Goal: Information Seeking & Learning: Compare options

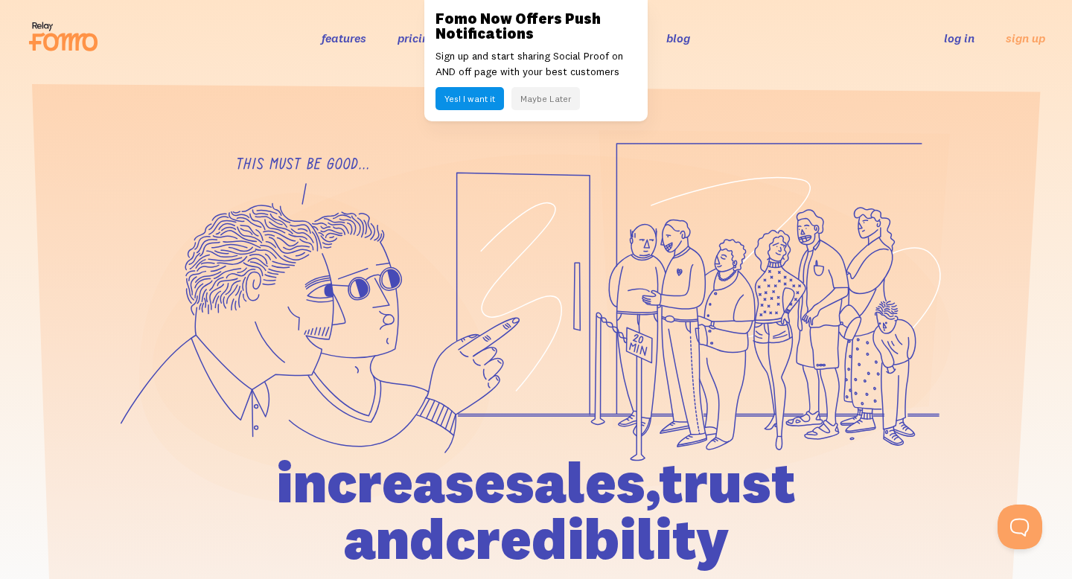
click at [545, 99] on button "Maybe Later" at bounding box center [546, 98] width 69 height 23
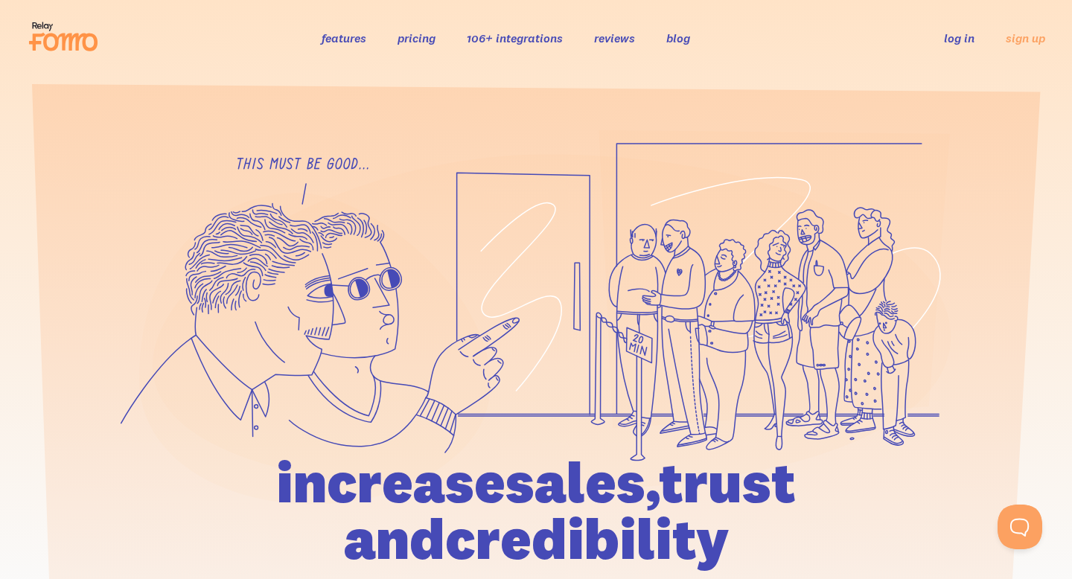
click at [85, 43] on icon at bounding box center [70, 43] width 54 height 18
click at [503, 40] on link "106+ integrations" at bounding box center [515, 38] width 96 height 15
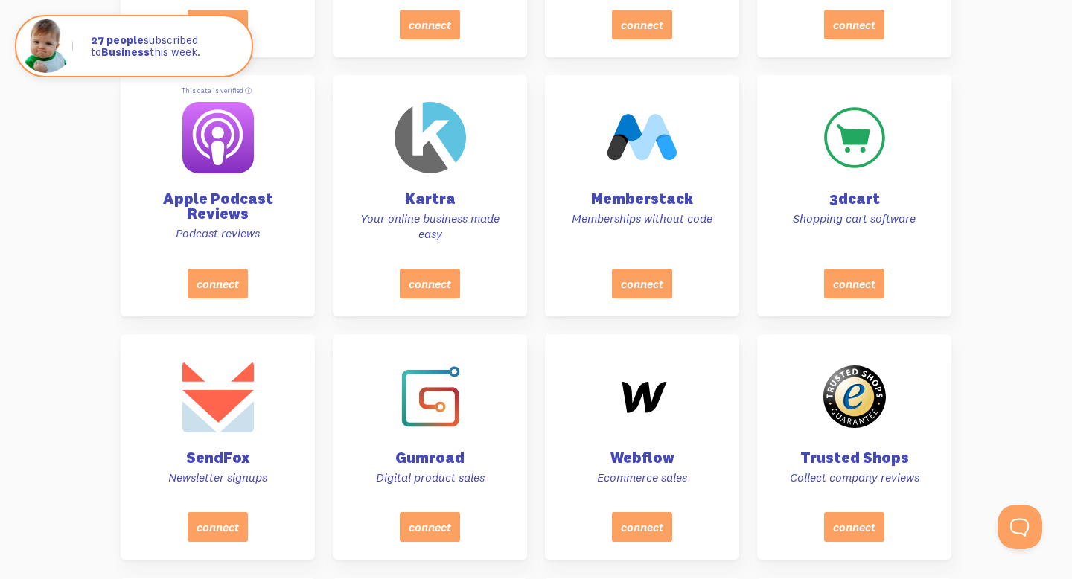
scroll to position [7534, 0]
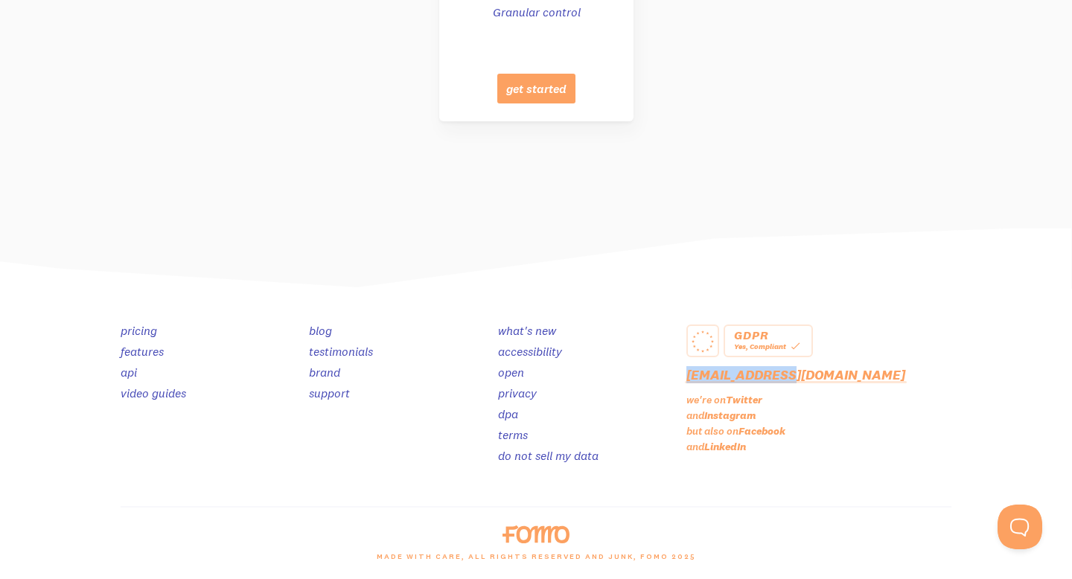
drag, startPoint x: 801, startPoint y: 381, endPoint x: 687, endPoint y: 374, distance: 114.9
click at [687, 374] on p "[EMAIL_ADDRESS][DOMAIN_NAME]" at bounding box center [819, 374] width 265 height 17
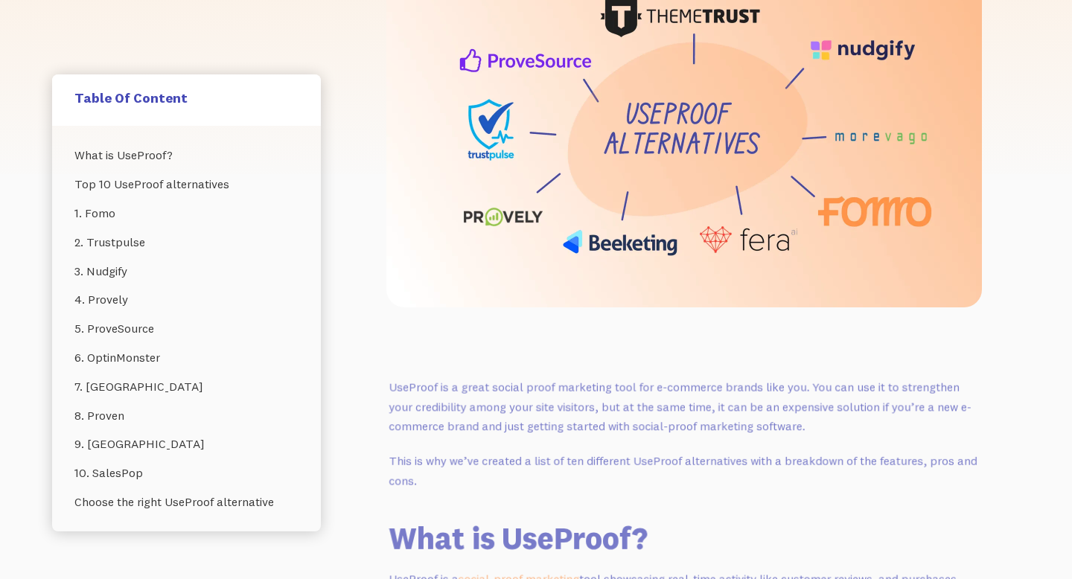
scroll to position [317, 0]
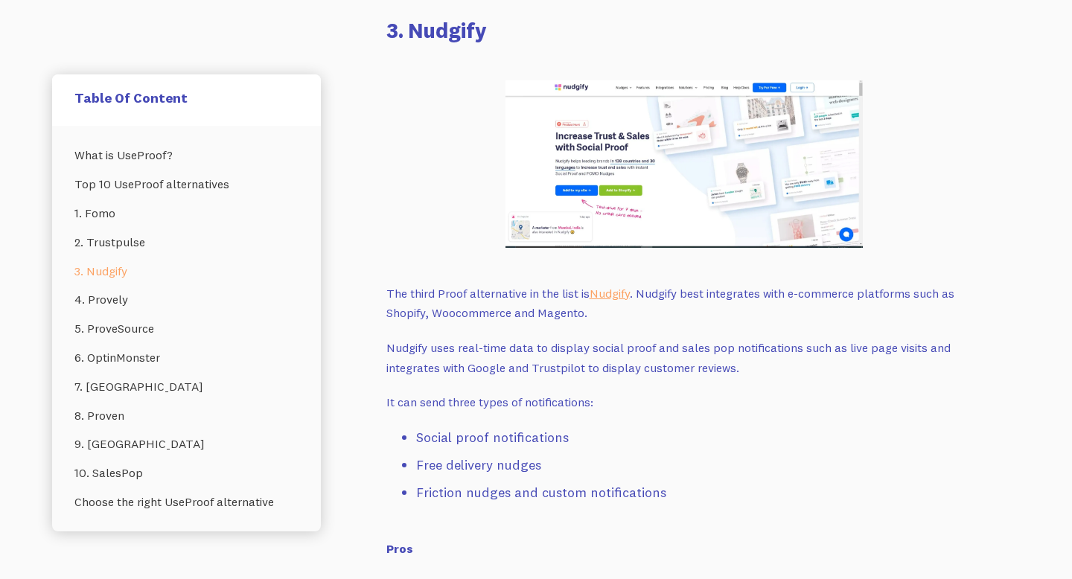
scroll to position [3797, 0]
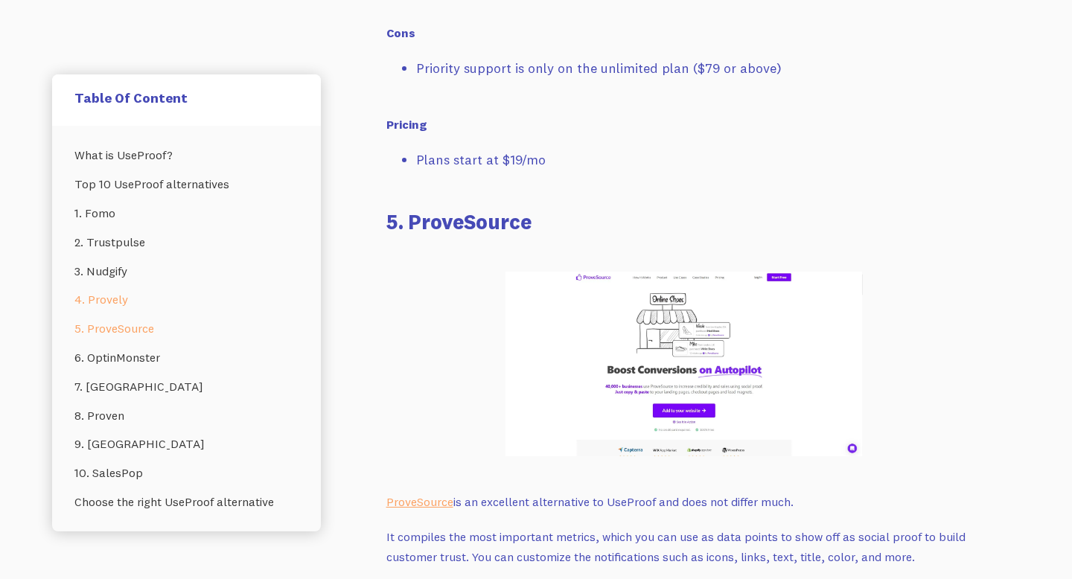
click at [118, 302] on link "4. Provely" at bounding box center [186, 299] width 224 height 29
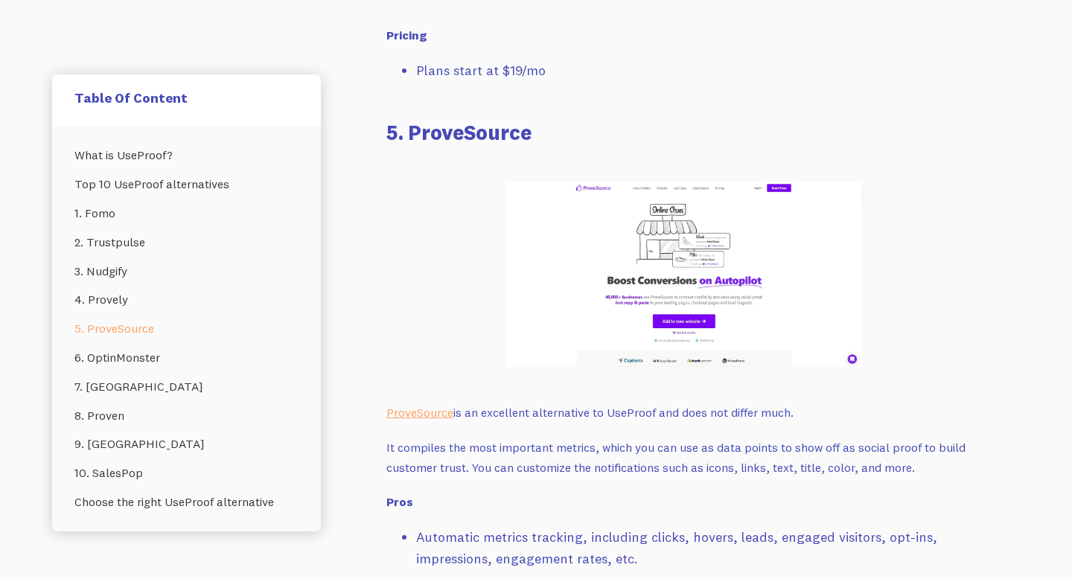
scroll to position [5291, 0]
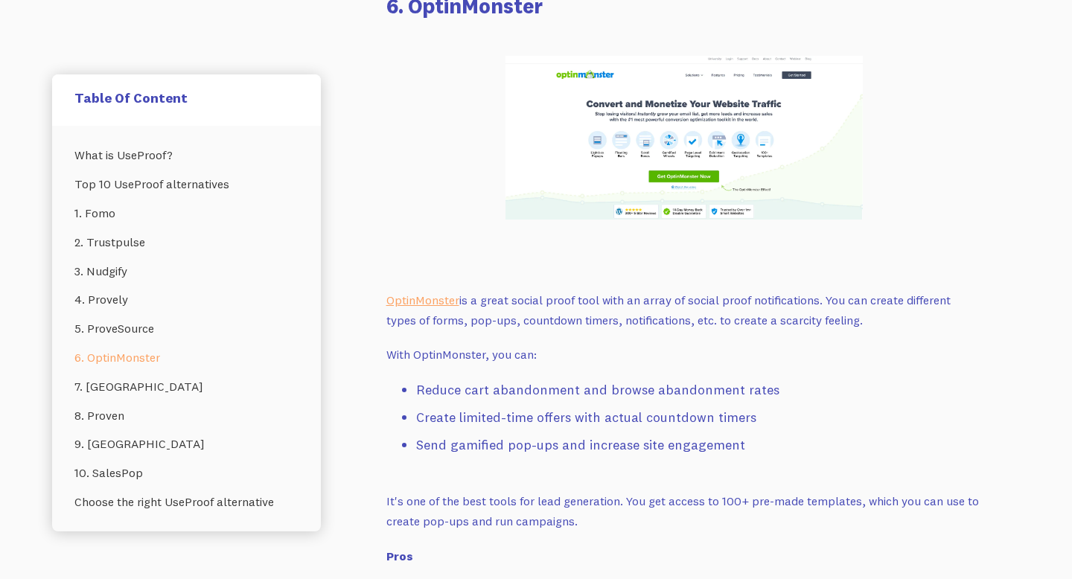
scroll to position [6122, 0]
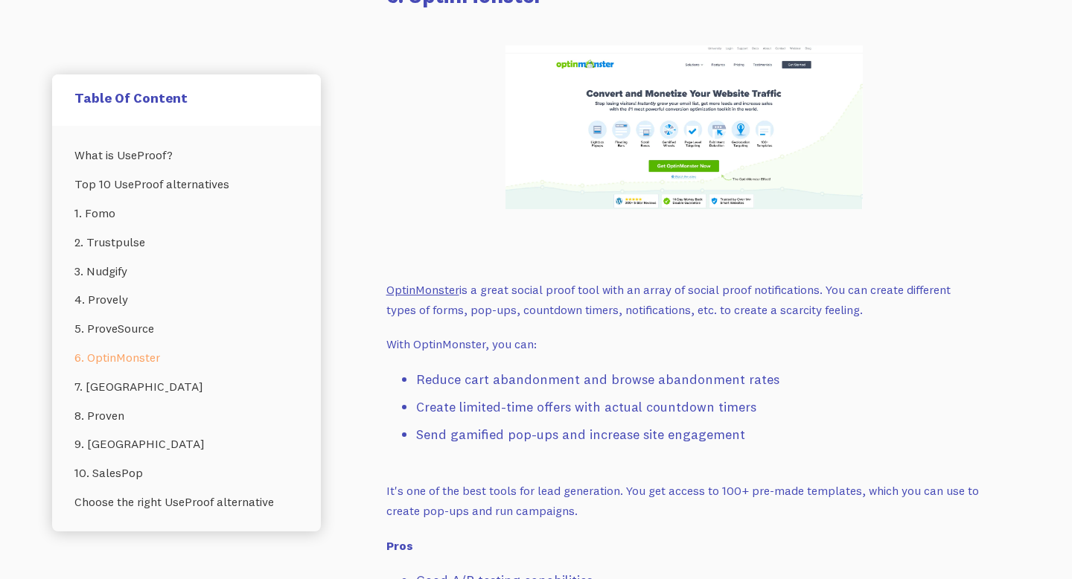
click at [439, 282] on link "OptinMonster" at bounding box center [423, 289] width 73 height 15
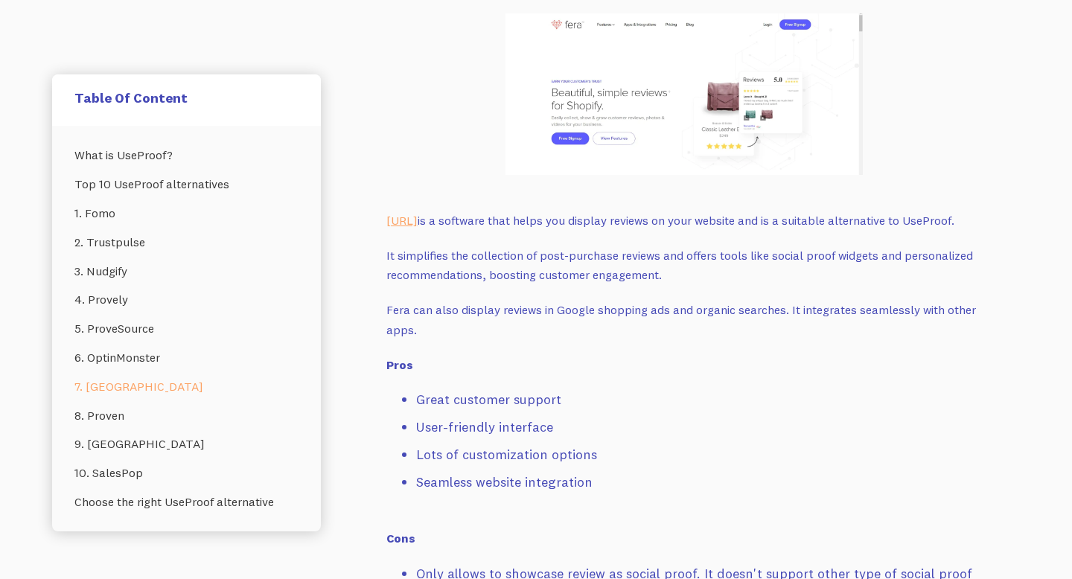
scroll to position [7090, 0]
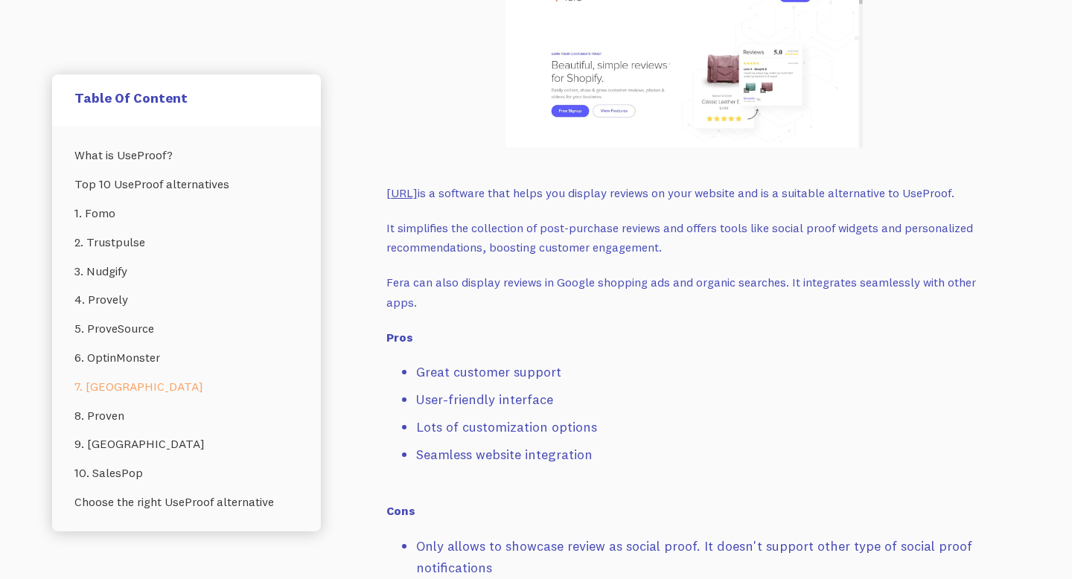
click at [392, 185] on link "[URL]" at bounding box center [402, 192] width 31 height 15
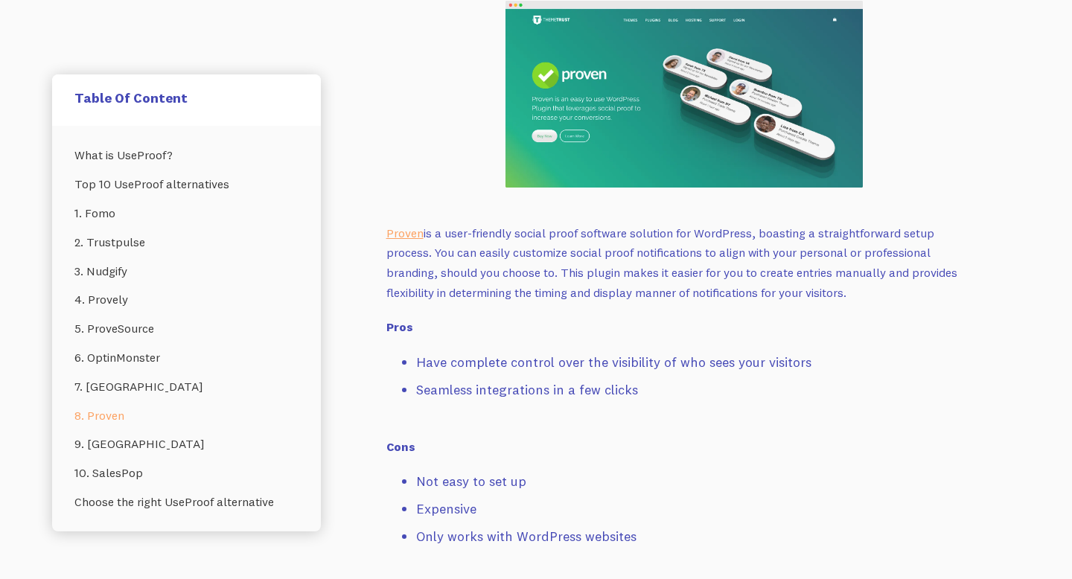
scroll to position [7950, 0]
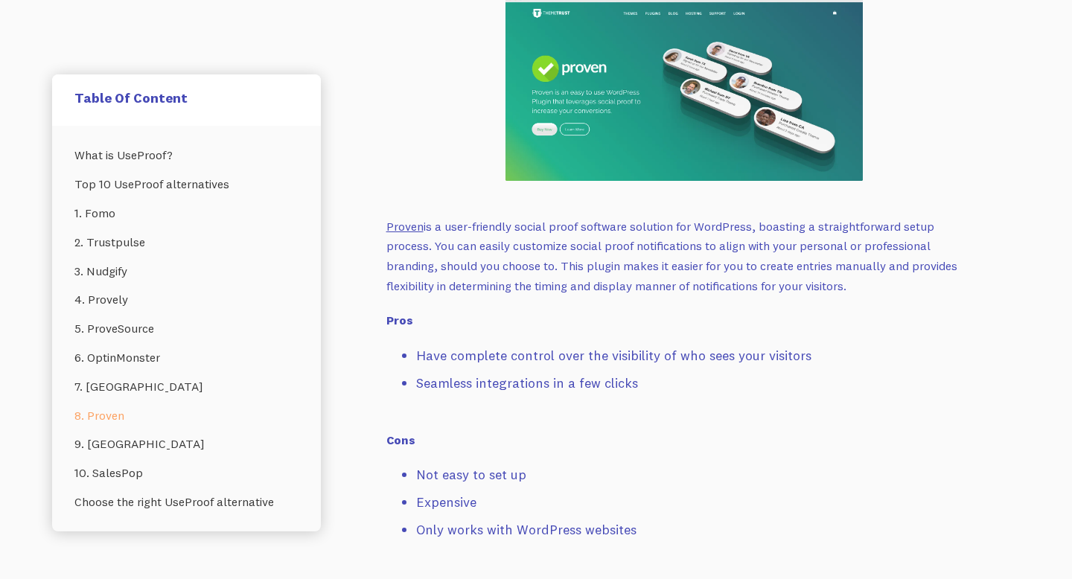
click at [410, 219] on link "Proven" at bounding box center [405, 226] width 37 height 15
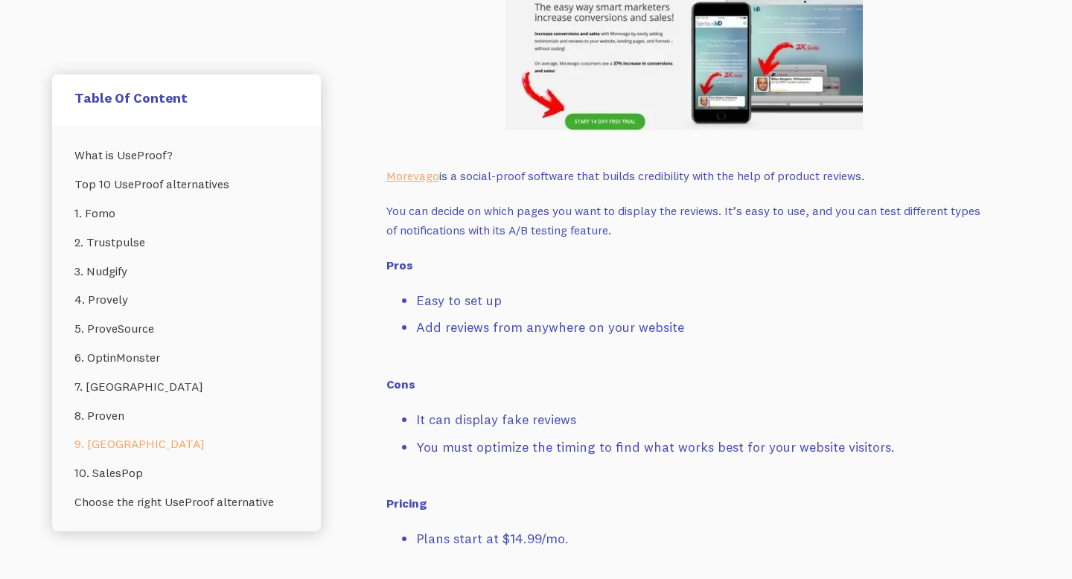
scroll to position [8712, 0]
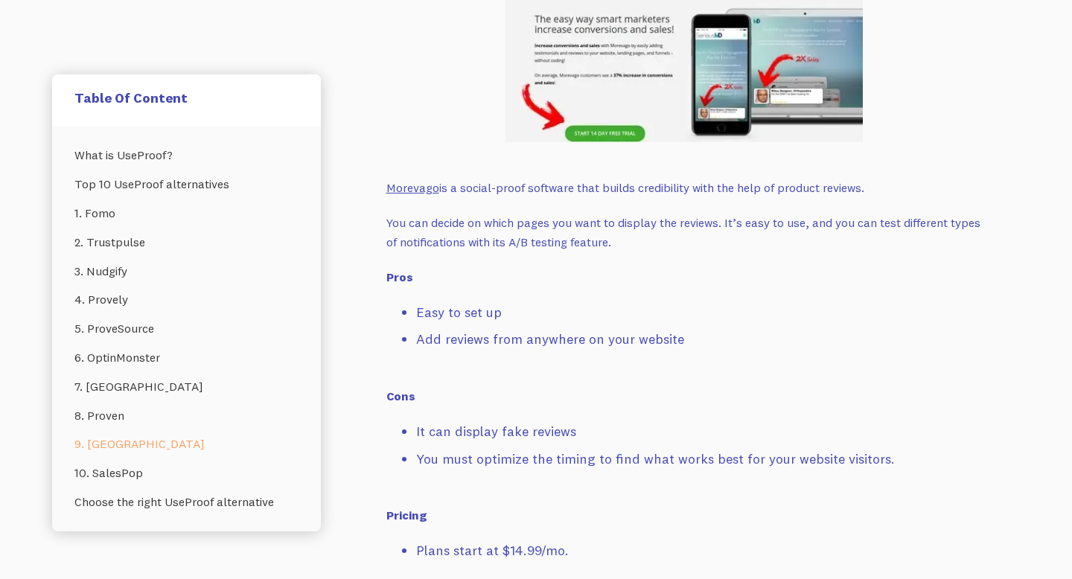
click at [407, 180] on link "Morevago" at bounding box center [413, 187] width 53 height 15
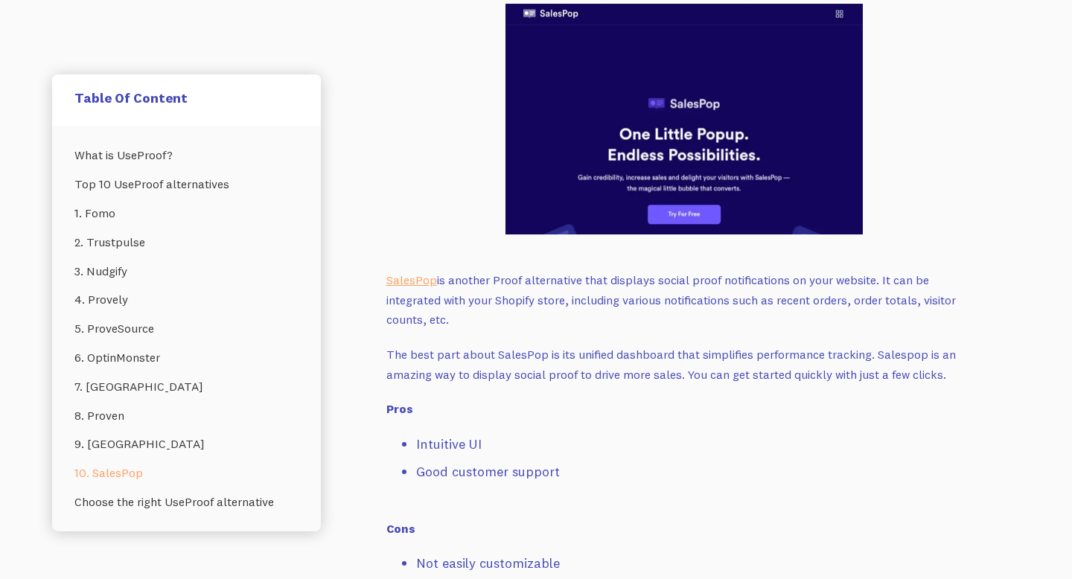
scroll to position [9441, 0]
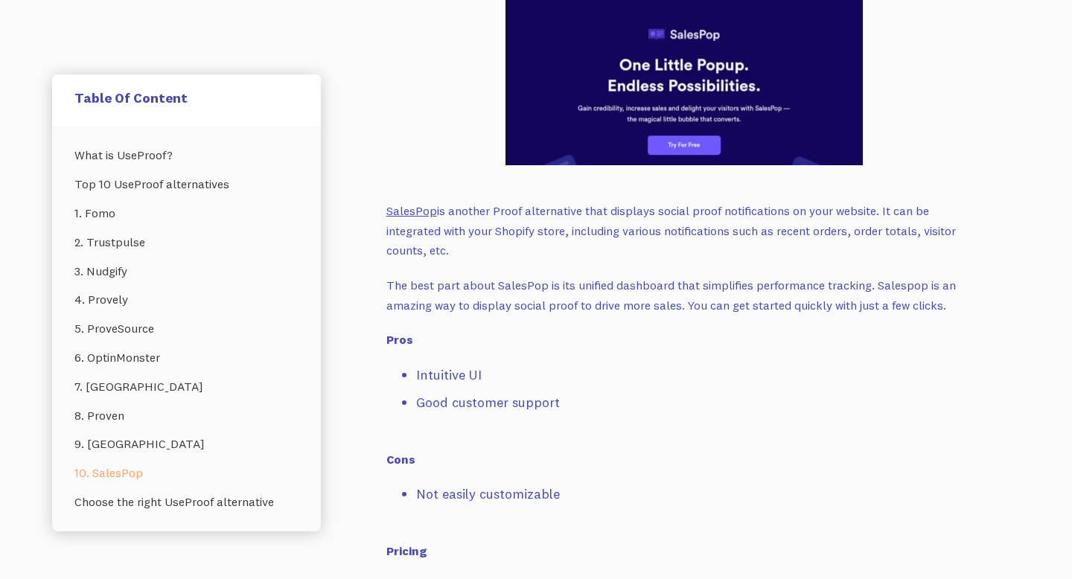
click at [413, 203] on link "SalesPop" at bounding box center [412, 210] width 51 height 15
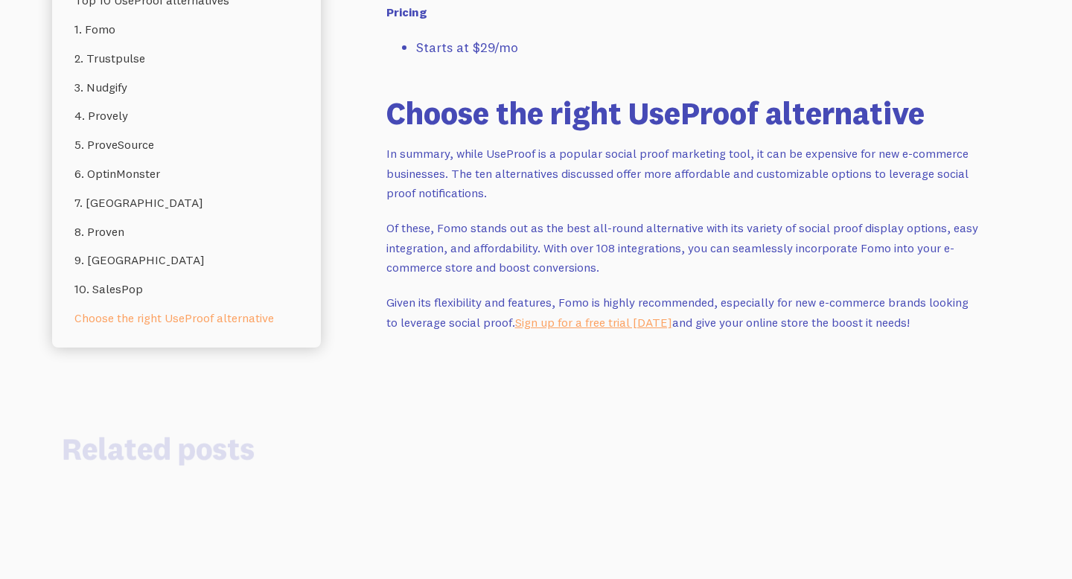
scroll to position [10003, 0]
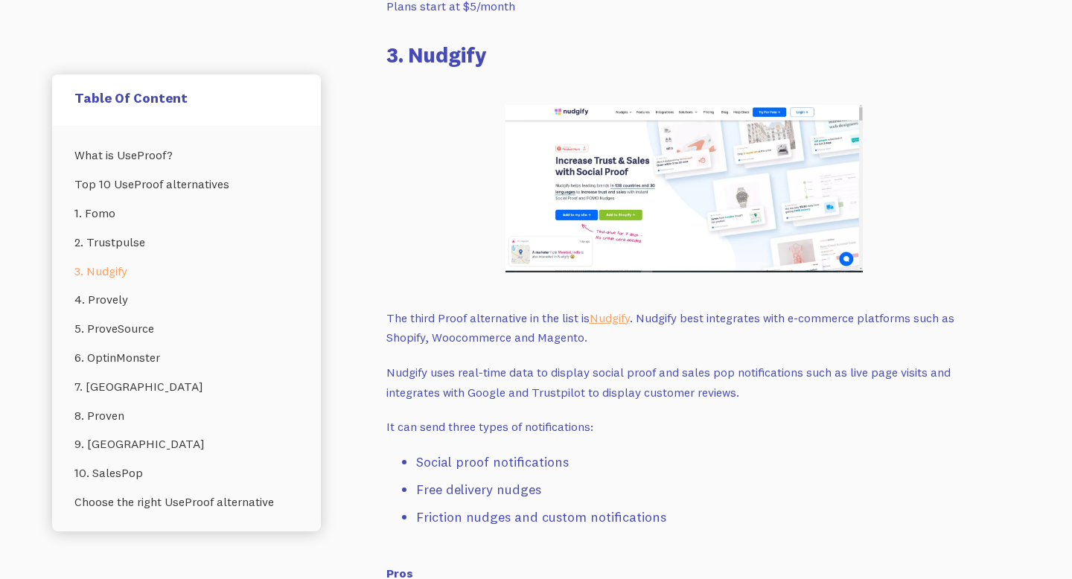
scroll to position [3757, 0]
